Goal: Find specific page/section: Find specific page/section

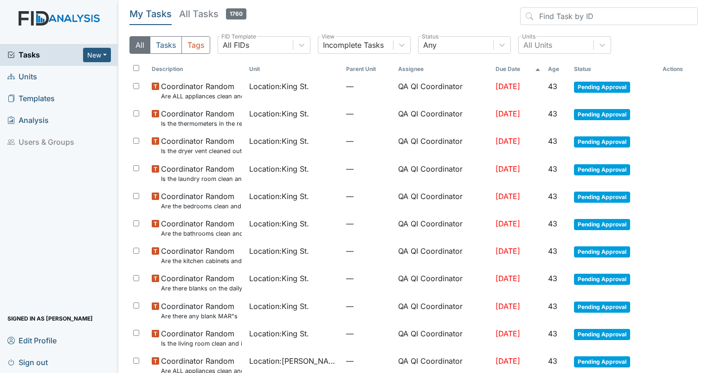
click at [38, 80] on link "Units" at bounding box center [59, 77] width 118 height 22
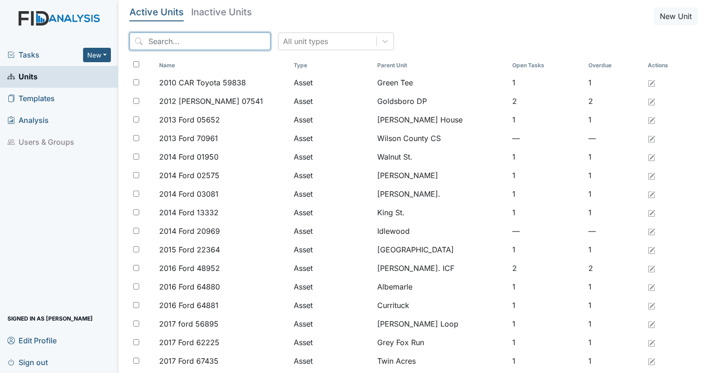
click at [219, 42] on input "search" at bounding box center [199, 41] width 141 height 18
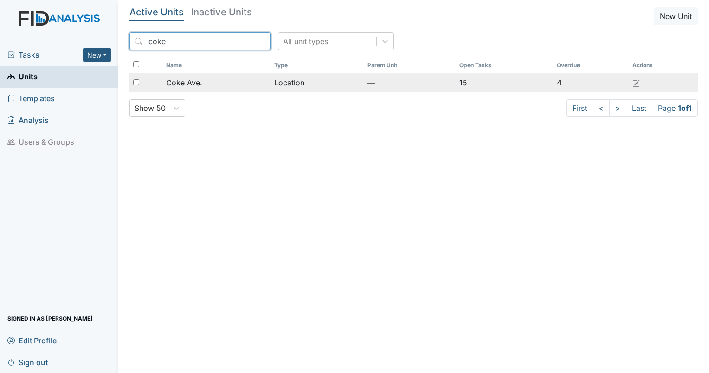
type input "coke"
click at [186, 84] on span "Coke Ave." at bounding box center [184, 82] width 36 height 11
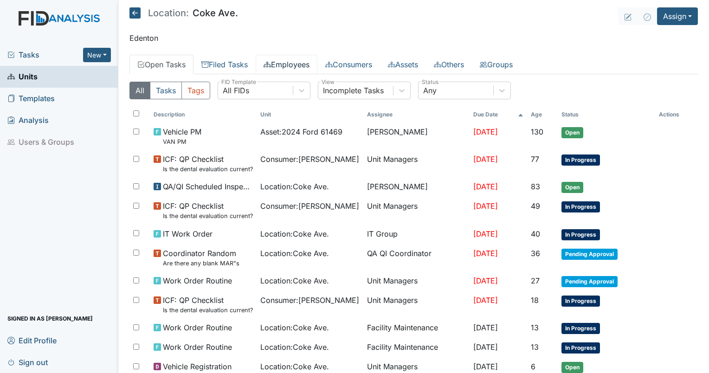
click at [297, 72] on link "Employees" at bounding box center [287, 64] width 62 height 19
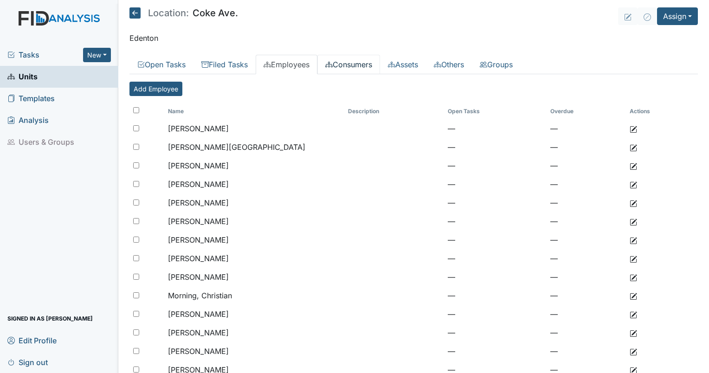
click at [341, 60] on link "Consumers" at bounding box center [348, 64] width 63 height 19
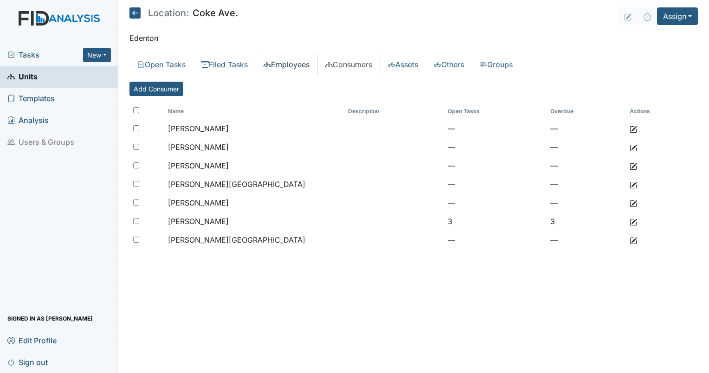
click at [289, 64] on link "Employees" at bounding box center [287, 64] width 62 height 19
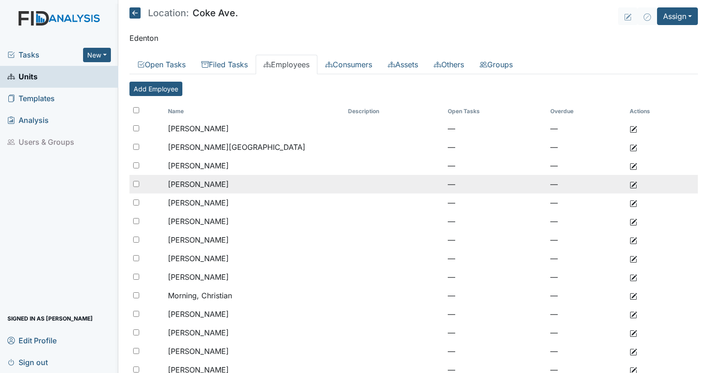
click at [224, 184] on td "Felton, Chanda" at bounding box center [254, 184] width 180 height 19
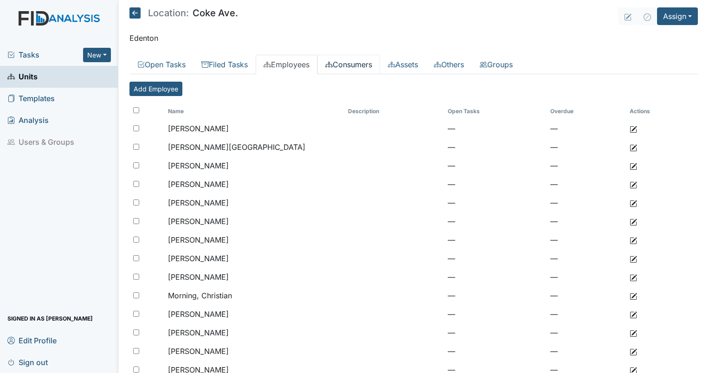
click at [361, 61] on link "Consumers" at bounding box center [348, 64] width 63 height 19
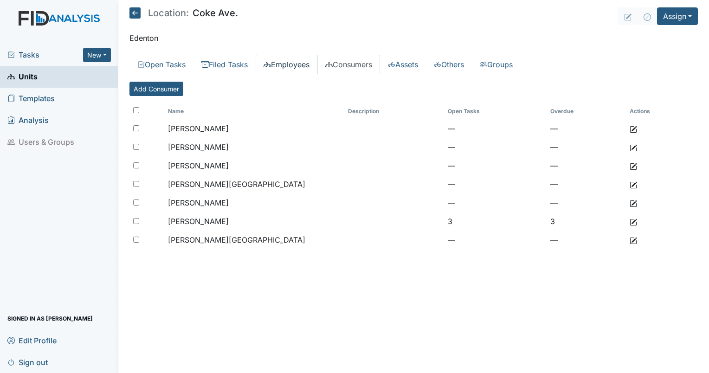
click at [290, 64] on link "Employees" at bounding box center [287, 64] width 62 height 19
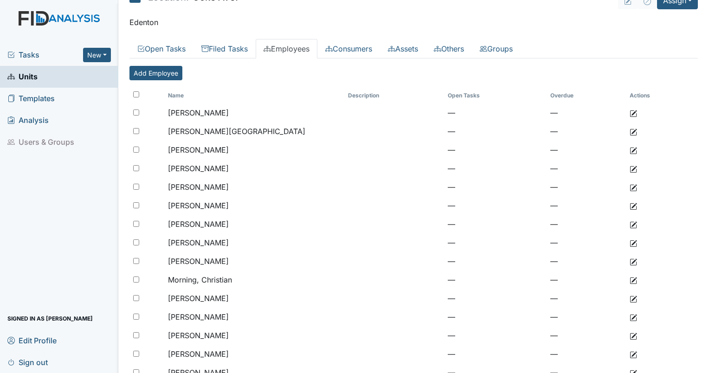
scroll to position [3, 0]
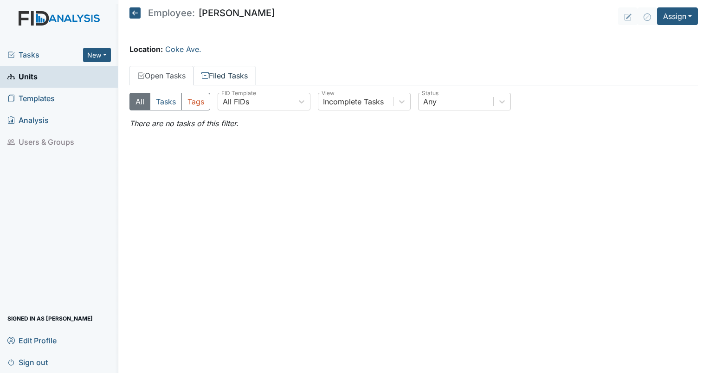
click at [228, 71] on link "Filed Tasks" at bounding box center [224, 75] width 62 height 19
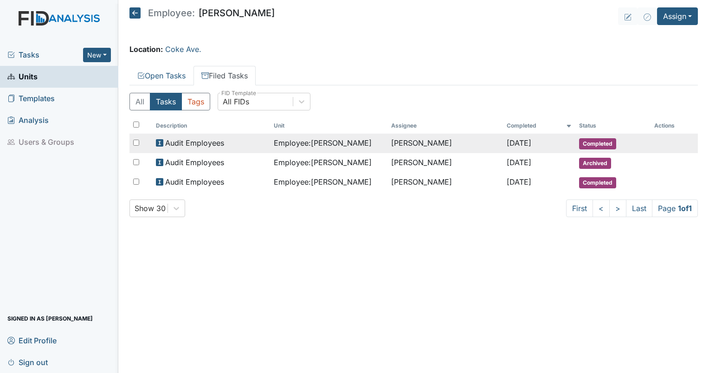
click at [353, 141] on span "Employee : Felton, Chanda" at bounding box center [323, 142] width 98 height 11
